Goal: Navigation & Orientation: Go to known website

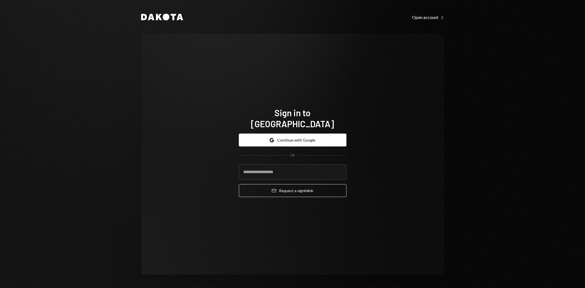
type input "**********"
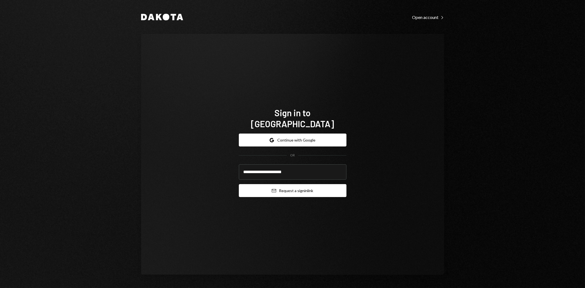
click at [307, 185] on button "Email Request a sign in link" at bounding box center [293, 190] width 108 height 13
